Goal: Use online tool/utility: Utilize a website feature to perform a specific function

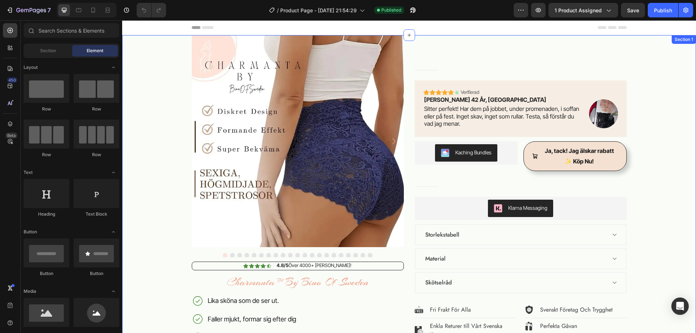
click at [645, 165] on div "Product Images Icon Icon Icon Icon Icon Icon List 4.8/5 Över 4000+ Nöjda Kunder…" at bounding box center [409, 274] width 563 height 420
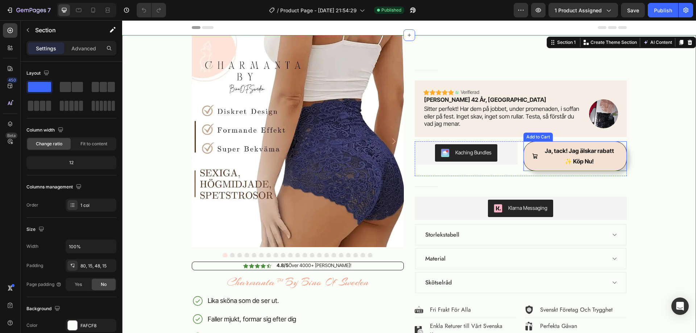
click at [623, 158] on button "Ja, tack! Jag älskar rabatt ✨ Köp Nu!" at bounding box center [574, 156] width 103 height 30
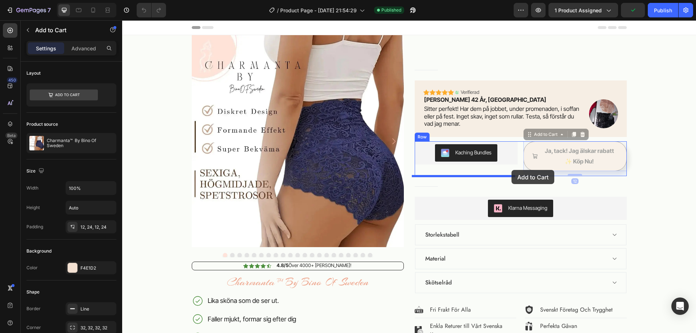
drag, startPoint x: 528, startPoint y: 139, endPoint x: 511, endPoint y: 170, distance: 35.5
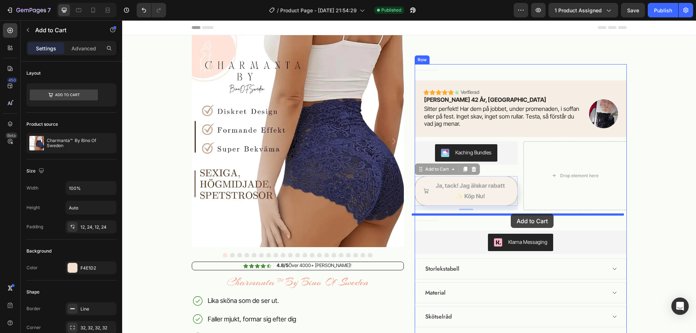
drag, startPoint x: 419, startPoint y: 170, endPoint x: 511, endPoint y: 214, distance: 101.3
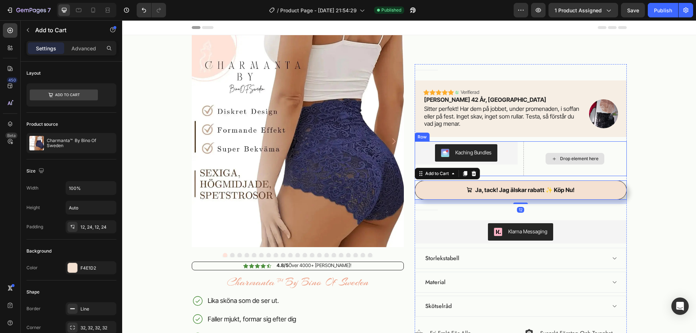
click at [615, 161] on div "Drop element here" at bounding box center [574, 158] width 103 height 35
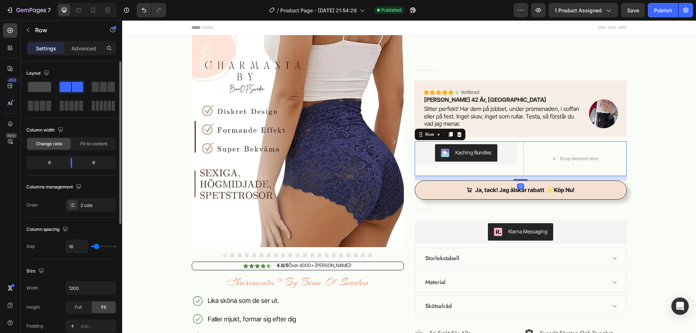
click at [48, 89] on span at bounding box center [39, 87] width 23 height 10
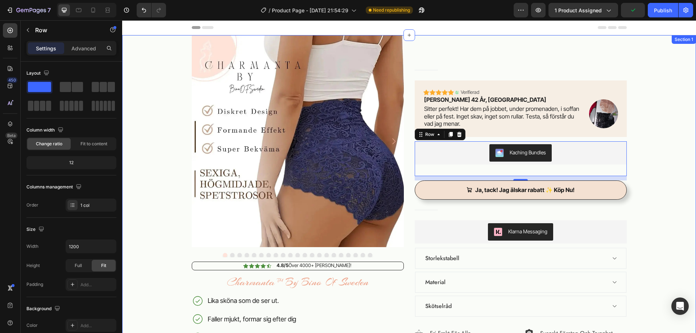
click at [658, 156] on div "Product Images Icon Icon Icon Icon Icon Icon List 4.8/5 Över 4000+ Nöjda Kunder…" at bounding box center [409, 274] width 563 height 420
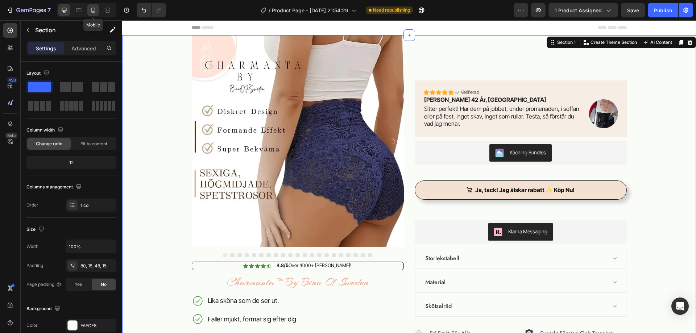
click at [95, 10] on icon at bounding box center [93, 10] width 4 height 5
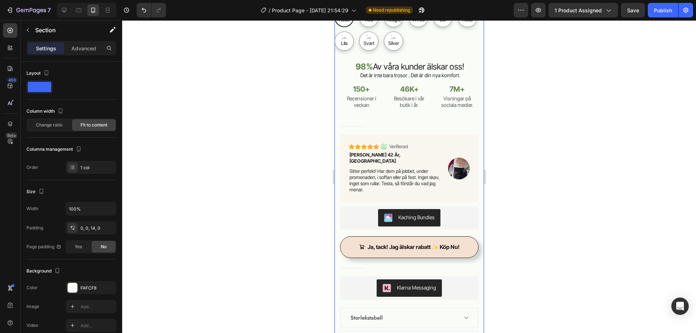
scroll to position [283, 0]
click at [385, 244] on button "Ja, tack! Jag älskar rabatt ✨ Köp Nu!" at bounding box center [409, 247] width 138 height 22
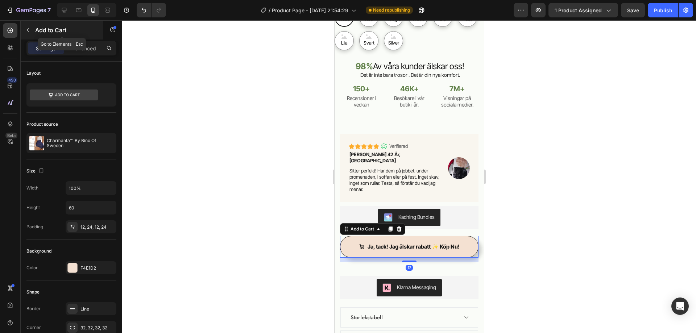
click at [28, 28] on icon "button" at bounding box center [28, 30] width 6 height 6
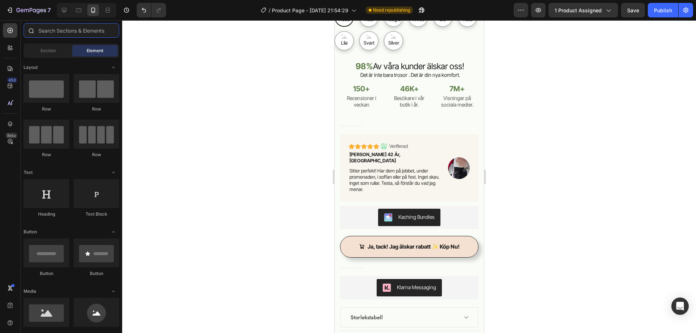
click at [55, 28] on input "text" at bounding box center [72, 30] width 96 height 14
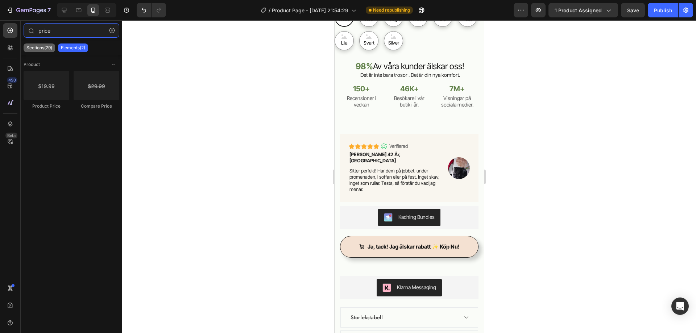
type input "price"
click at [47, 49] on p "Sections(29)" at bounding box center [39, 48] width 26 height 6
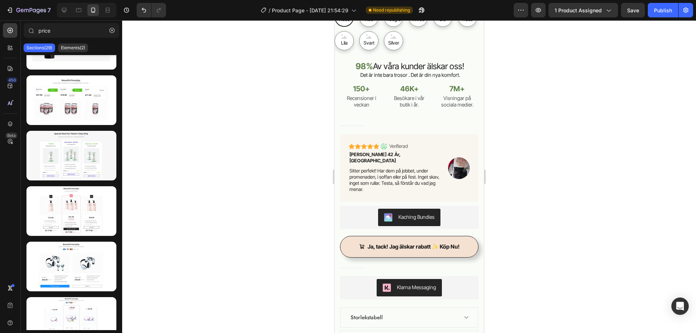
scroll to position [0, 0]
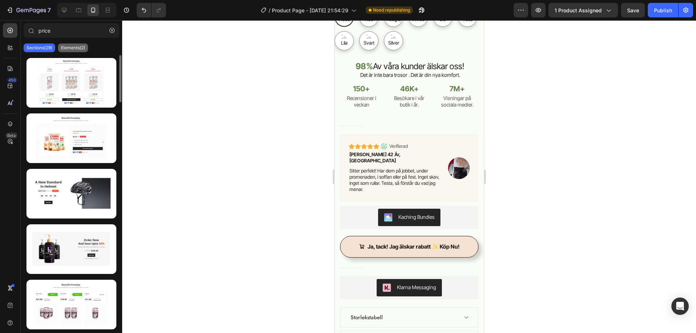
click at [79, 49] on p "Elements(2)" at bounding box center [73, 48] width 24 height 6
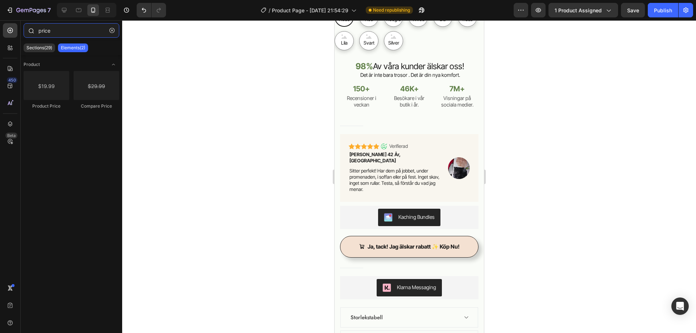
drag, startPoint x: 55, startPoint y: 35, endPoint x: 33, endPoint y: 30, distance: 23.0
click at [35, 30] on div "price" at bounding box center [71, 31] width 101 height 17
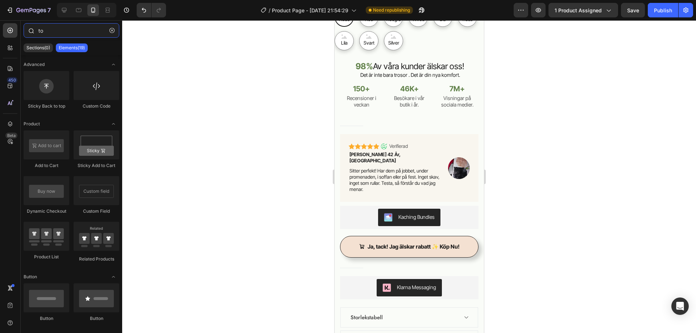
type input "t"
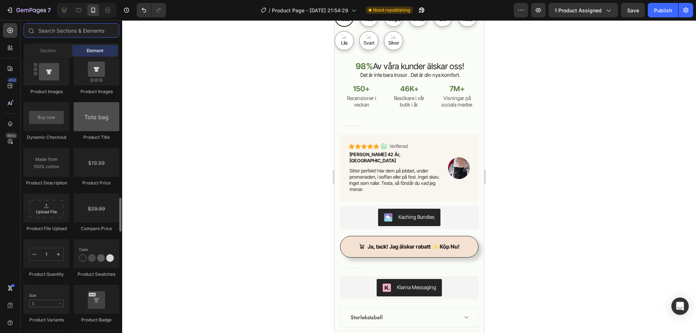
scroll to position [1124, 0]
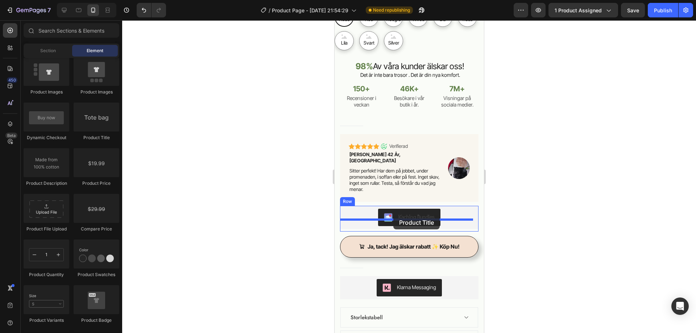
drag, startPoint x: 439, startPoint y: 143, endPoint x: 393, endPoint y: 215, distance: 85.5
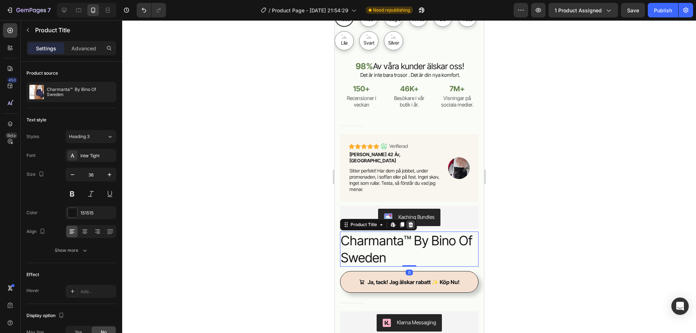
click at [412, 222] on icon at bounding box center [410, 225] width 6 height 6
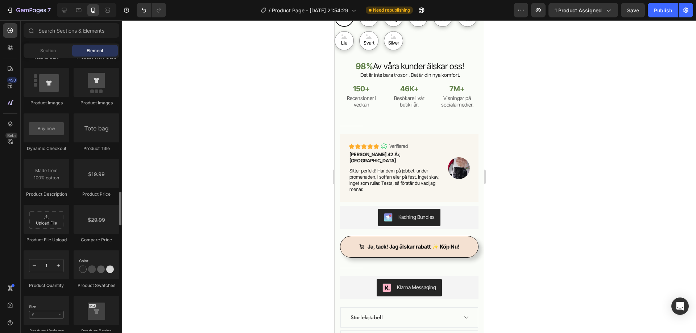
scroll to position [1109, 0]
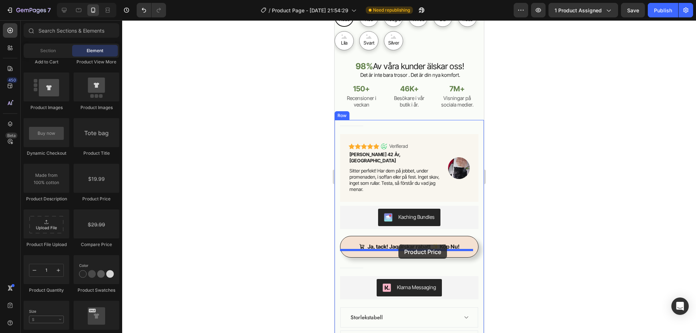
drag, startPoint x: 437, startPoint y: 205, endPoint x: 398, endPoint y: 245, distance: 55.9
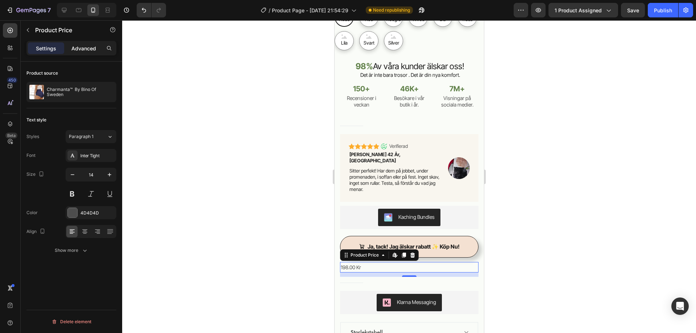
click at [80, 46] on p "Advanced" at bounding box center [83, 49] width 25 height 8
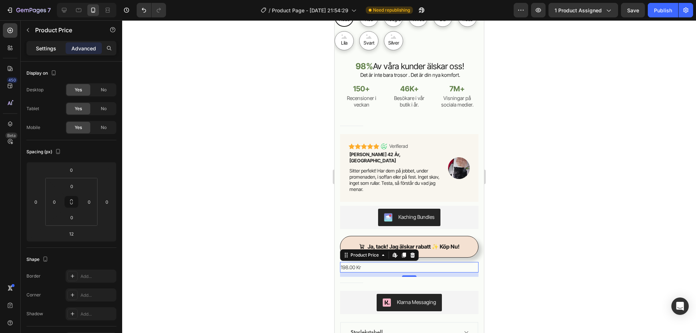
click at [51, 48] on p "Settings" at bounding box center [46, 49] width 20 height 8
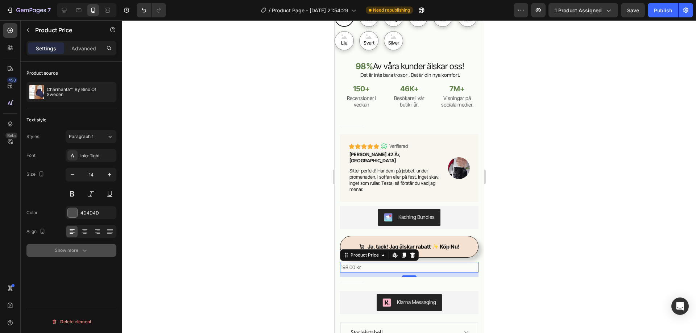
click at [84, 250] on icon "button" at bounding box center [84, 250] width 7 height 7
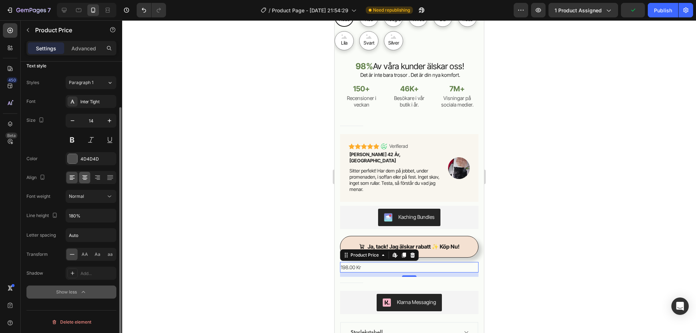
scroll to position [0, 0]
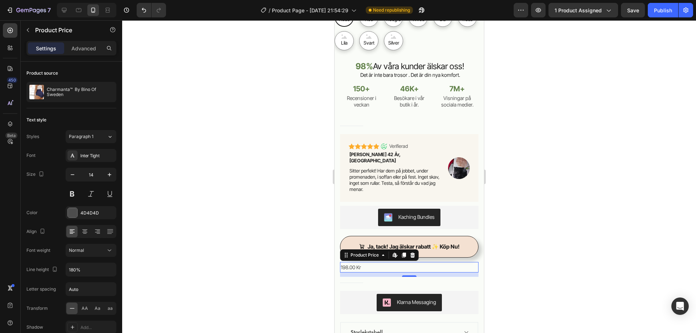
click at [429, 262] on div "198.00 Kr" at bounding box center [409, 267] width 138 height 11
click at [412, 253] on icon at bounding box center [412, 255] width 5 height 5
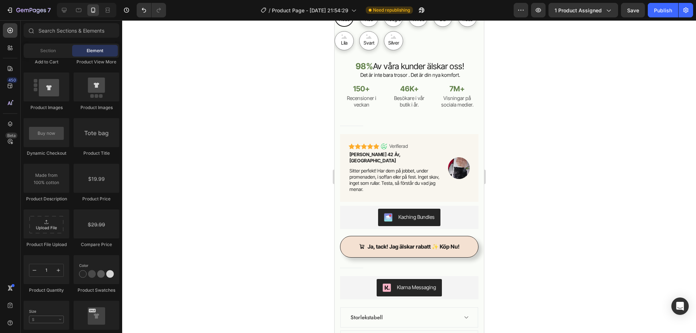
click at [254, 188] on div at bounding box center [409, 176] width 574 height 313
